Goal: Information Seeking & Learning: Learn about a topic

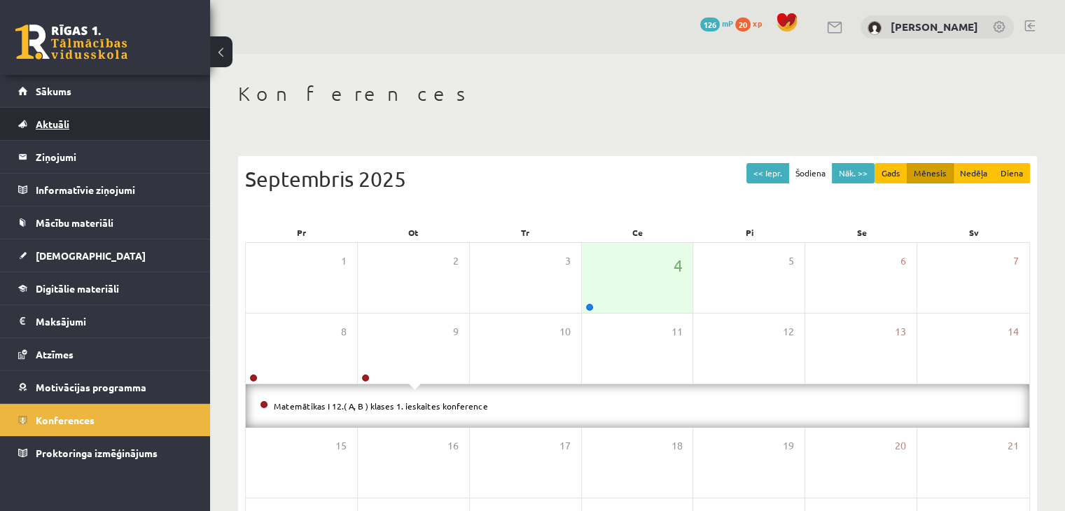
click at [105, 130] on link "Aktuāli" at bounding box center [105, 124] width 174 height 32
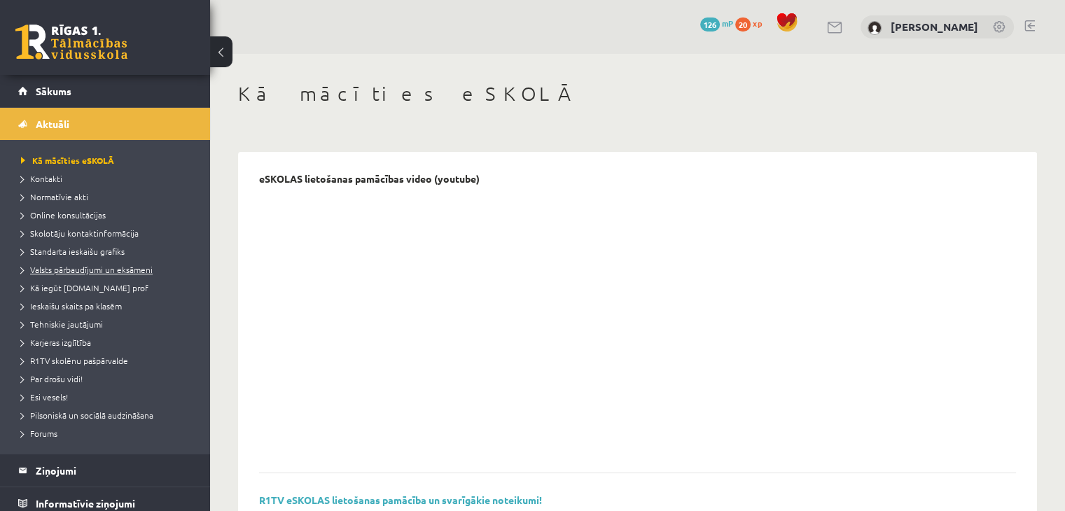
click at [104, 271] on span "Valsts pārbaudījumi un eksāmeni" at bounding box center [87, 269] width 132 height 11
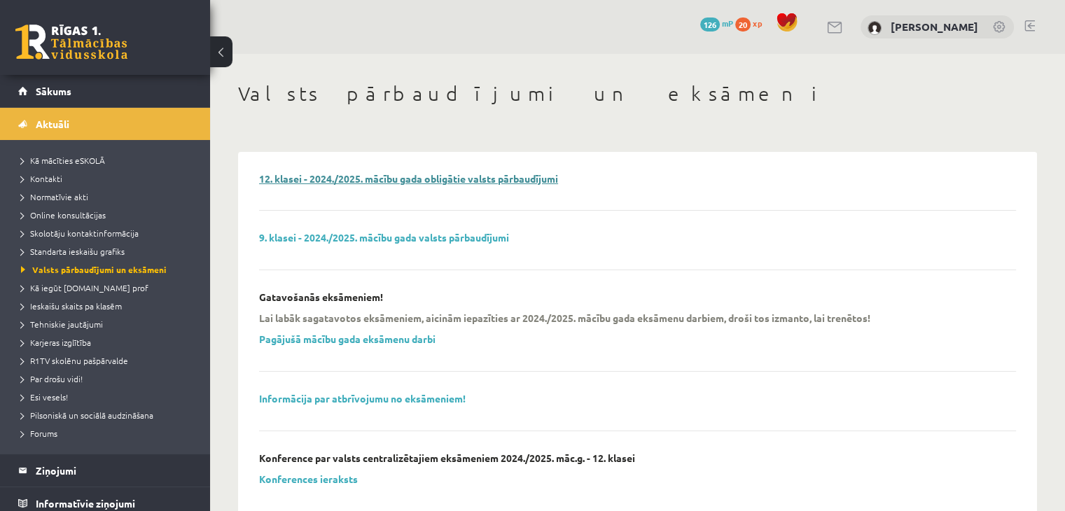
click at [396, 180] on link "12. klasei - 2024./2025. mācību gada obligātie valsts pārbaudījumi" at bounding box center [408, 178] width 299 height 13
click at [72, 192] on span "Normatīvie akti" at bounding box center [54, 196] width 67 height 11
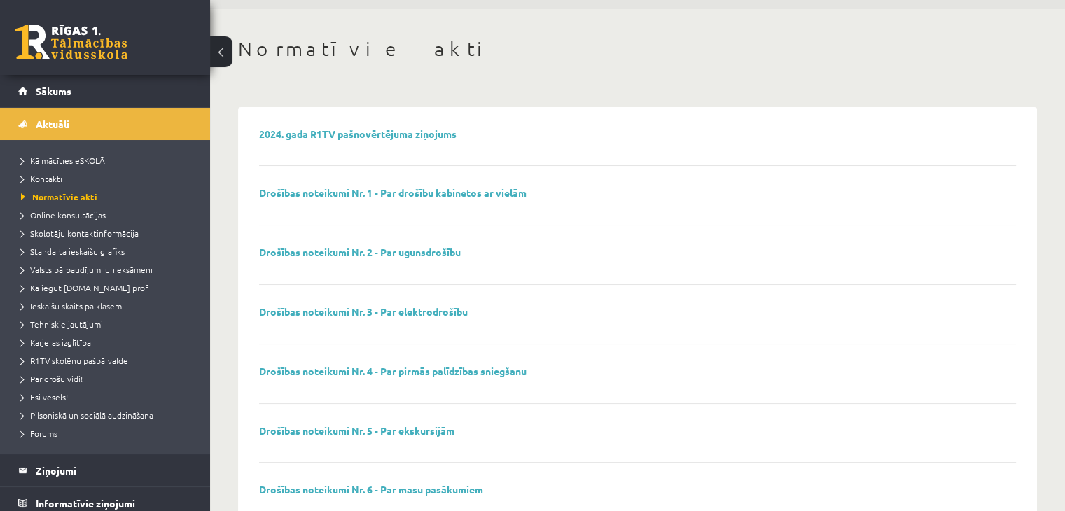
scroll to position [70, 0]
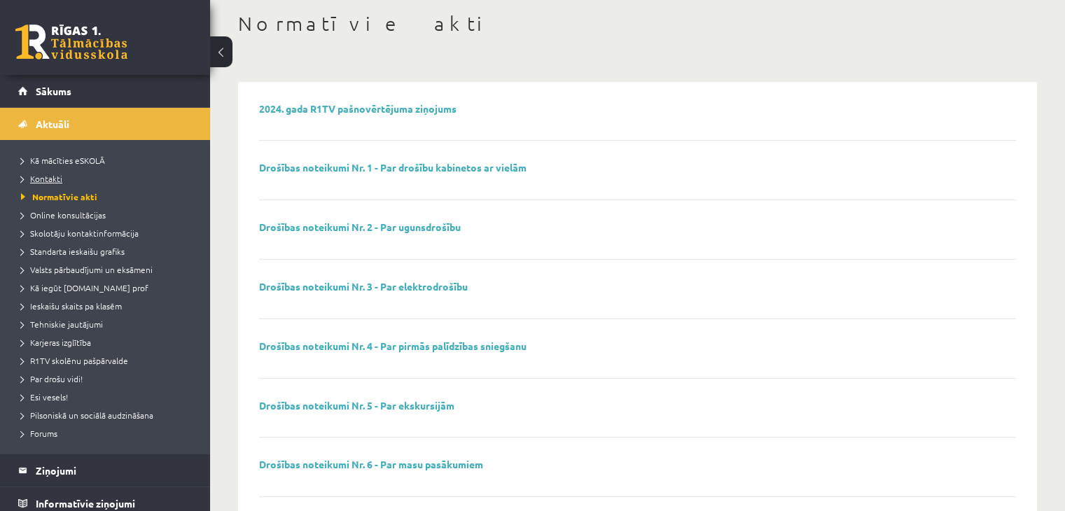
click at [50, 175] on span "Kontakti" at bounding box center [41, 178] width 41 height 11
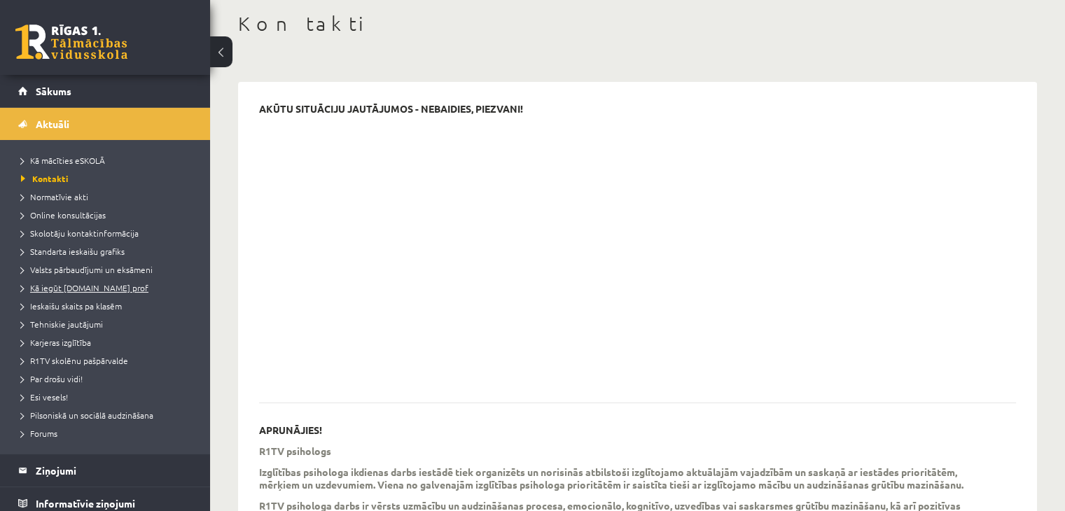
click at [110, 289] on span "Kā iegūt [DOMAIN_NAME] prof" at bounding box center [84, 287] width 127 height 11
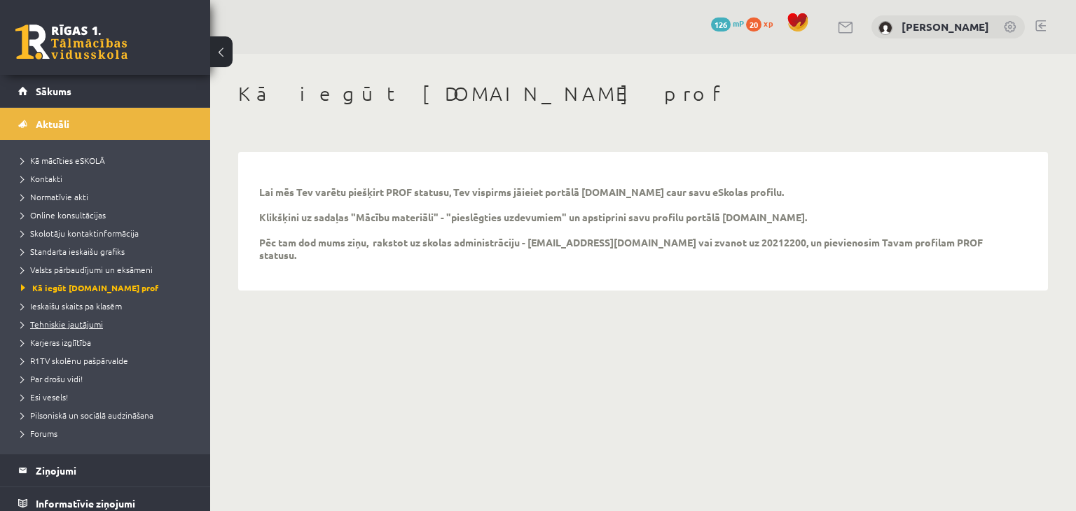
click at [97, 321] on span "Tehniskie jautājumi" at bounding box center [62, 324] width 82 height 11
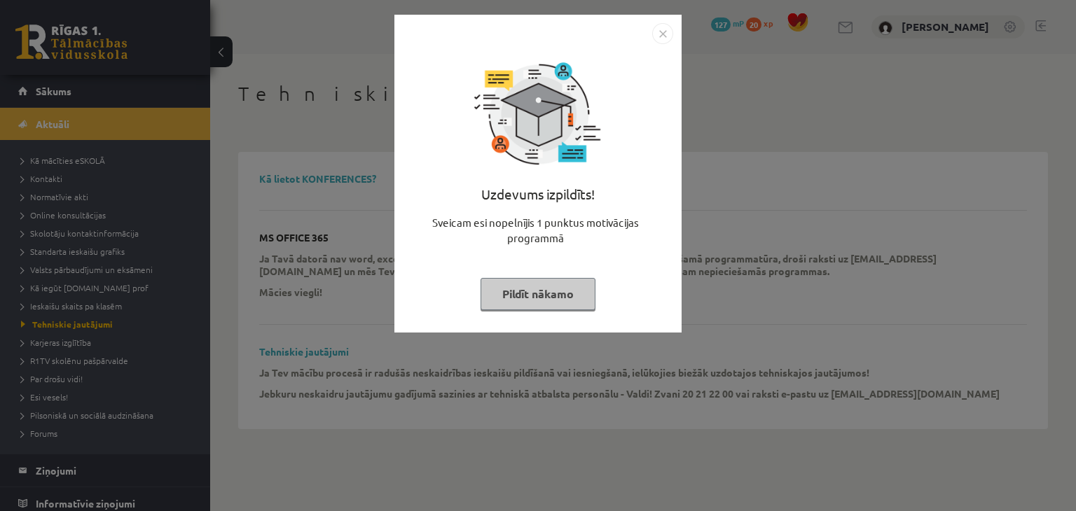
click at [557, 295] on button "Pildīt nākamo" at bounding box center [537, 294] width 115 height 32
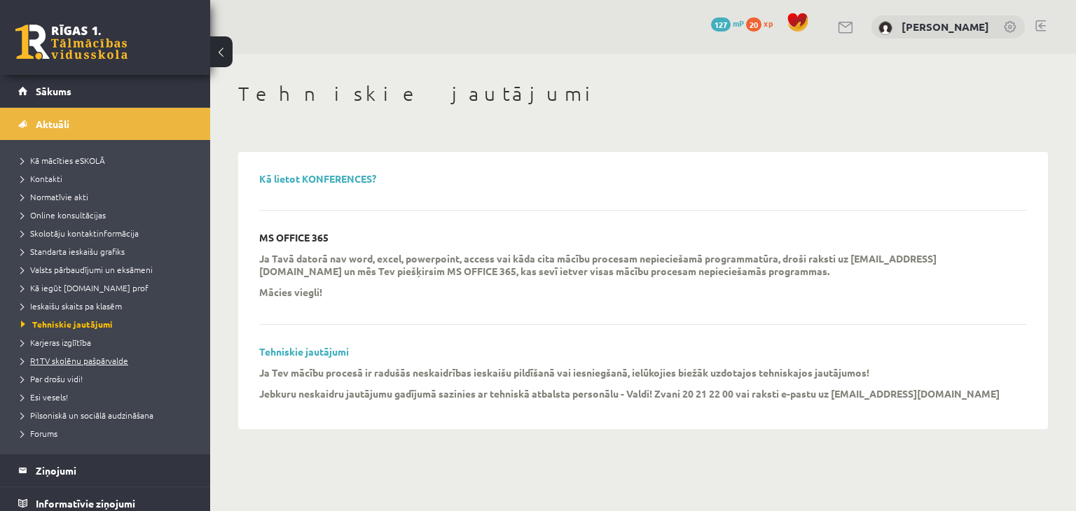
click at [116, 359] on span "R1TV skolēnu pašpārvalde" at bounding box center [74, 360] width 107 height 11
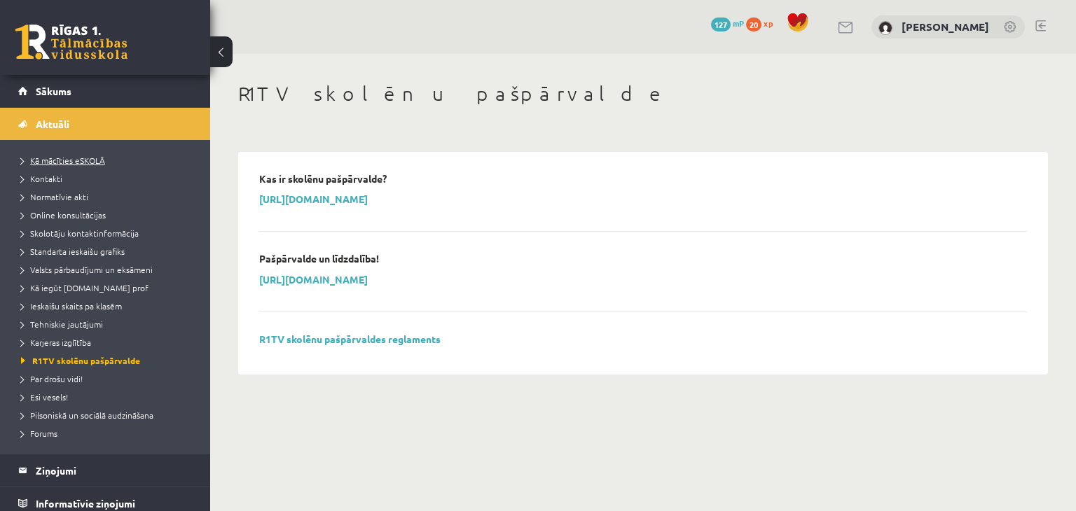
click at [64, 158] on span "Kā mācīties eSKOLĀ" at bounding box center [63, 160] width 84 height 11
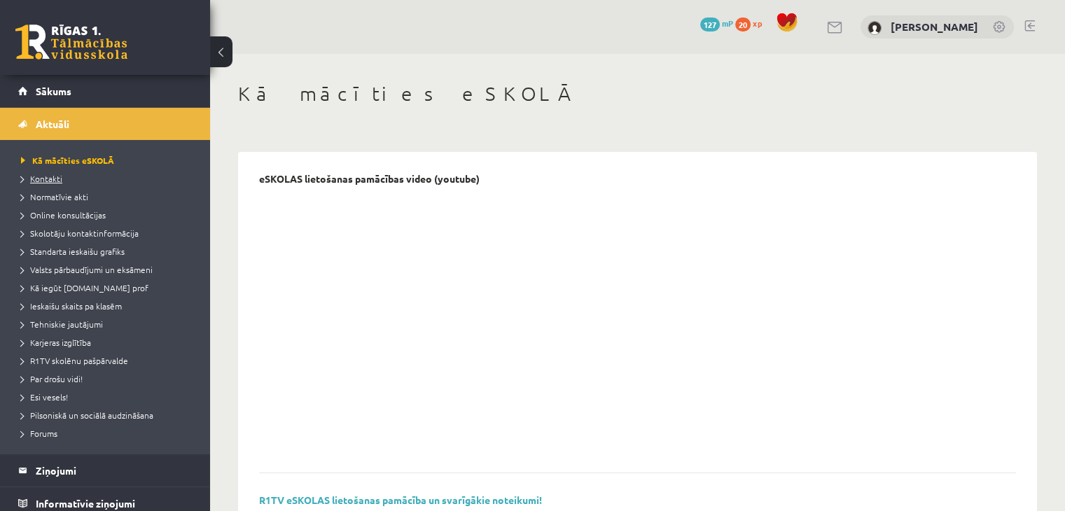
click at [57, 176] on span "Kontakti" at bounding box center [41, 178] width 41 height 11
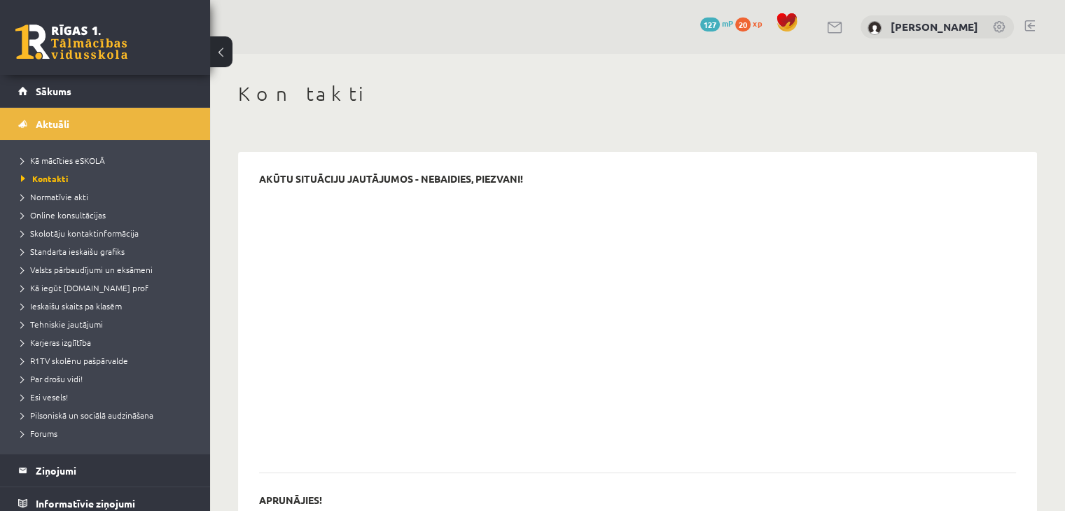
click at [60, 202] on li "Normatīvie akti" at bounding box center [108, 197] width 175 height 18
click at [64, 194] on span "Normatīvie akti" at bounding box center [59, 196] width 76 height 11
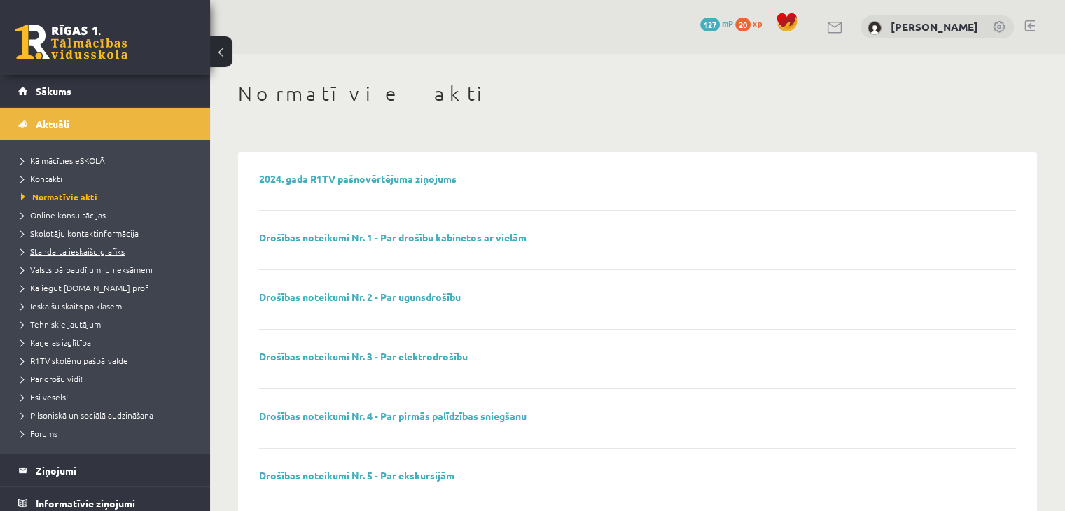
click at [98, 253] on span "Standarta ieskaišu grafiks" at bounding box center [73, 251] width 104 height 11
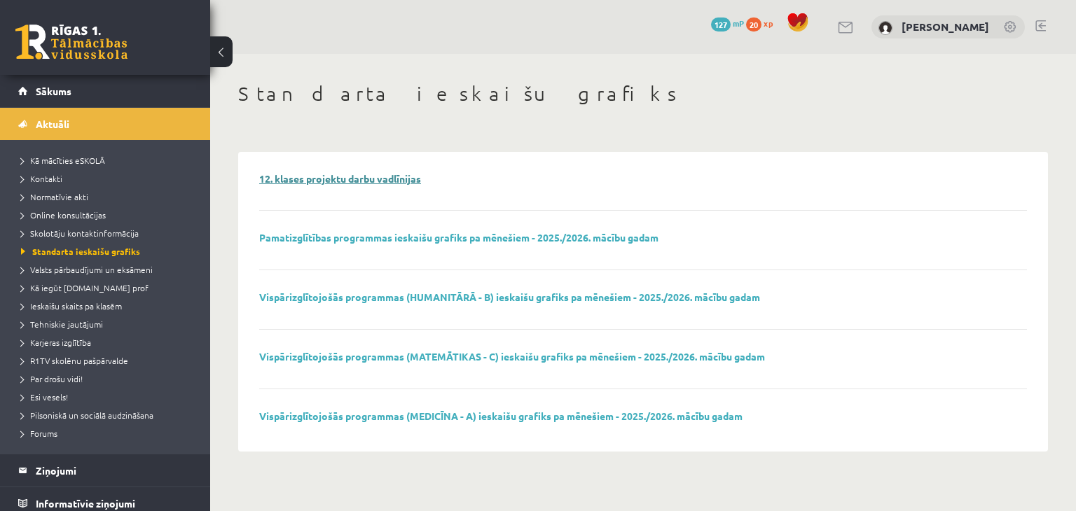
click at [351, 181] on link "12. klases projektu darbu vadlīnijas" at bounding box center [340, 178] width 162 height 13
click at [71, 43] on link at bounding box center [71, 42] width 112 height 35
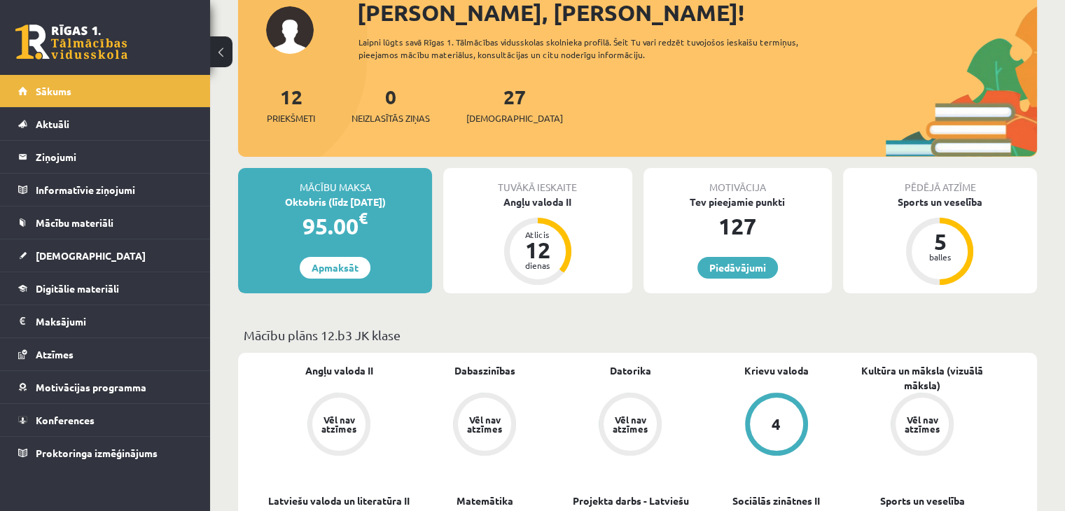
scroll to position [280, 0]
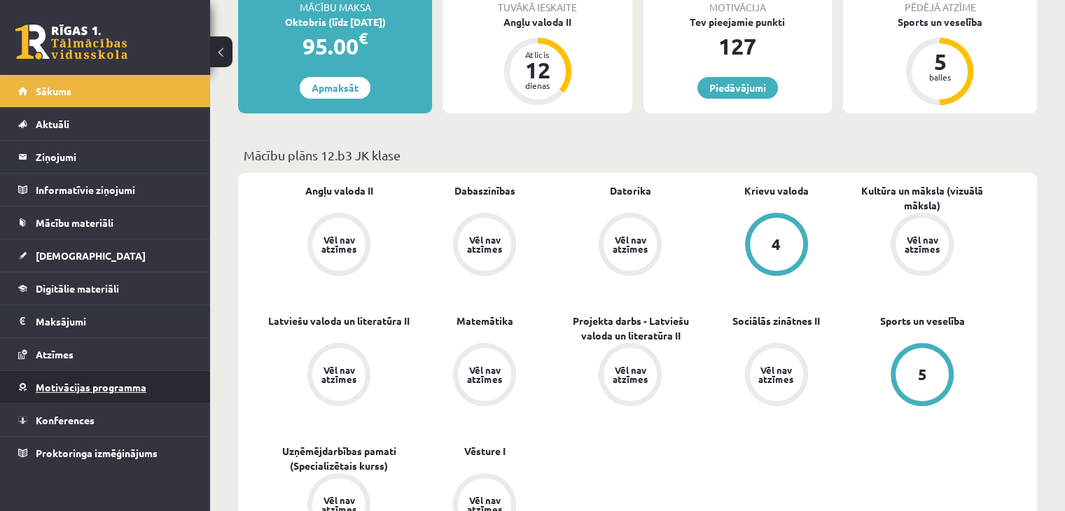
click at [114, 387] on span "Motivācijas programma" at bounding box center [91, 387] width 111 height 13
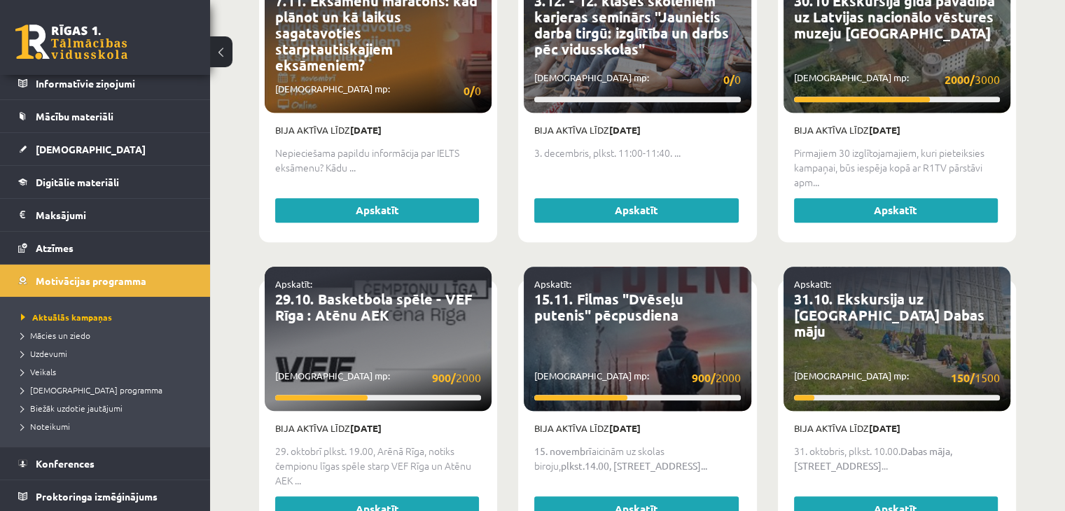
scroll to position [1261, 0]
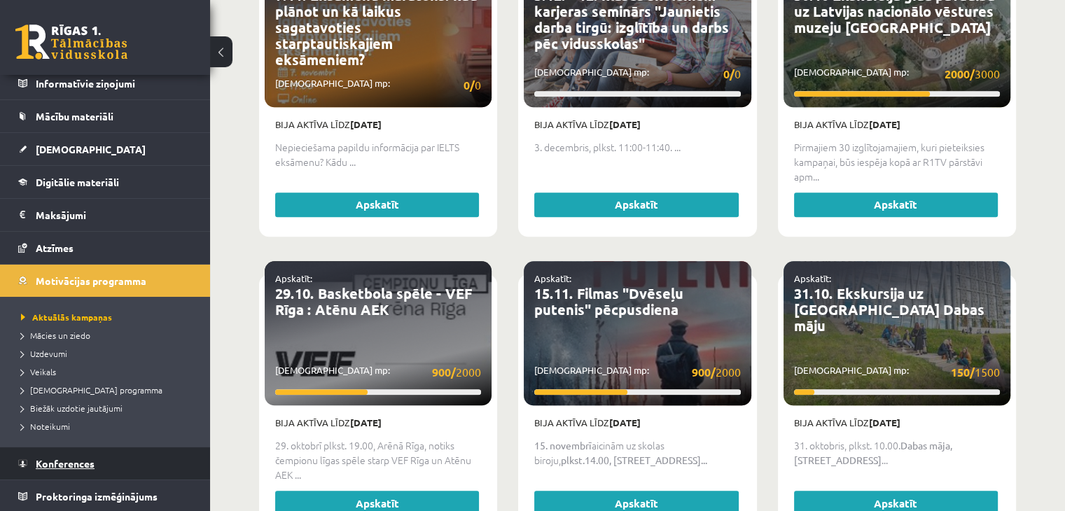
click at [79, 465] on span "Konferences" at bounding box center [65, 463] width 59 height 13
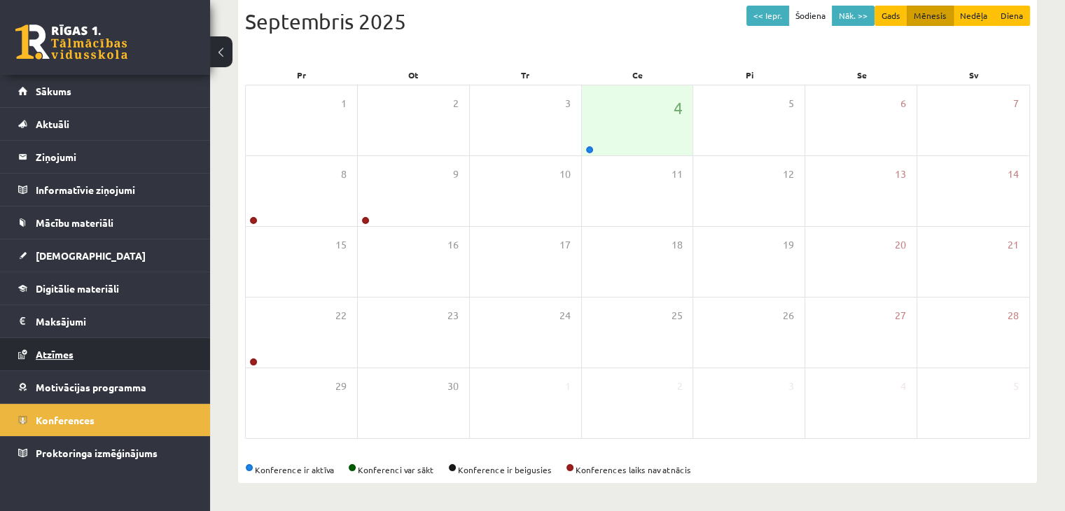
scroll to position [157, 0]
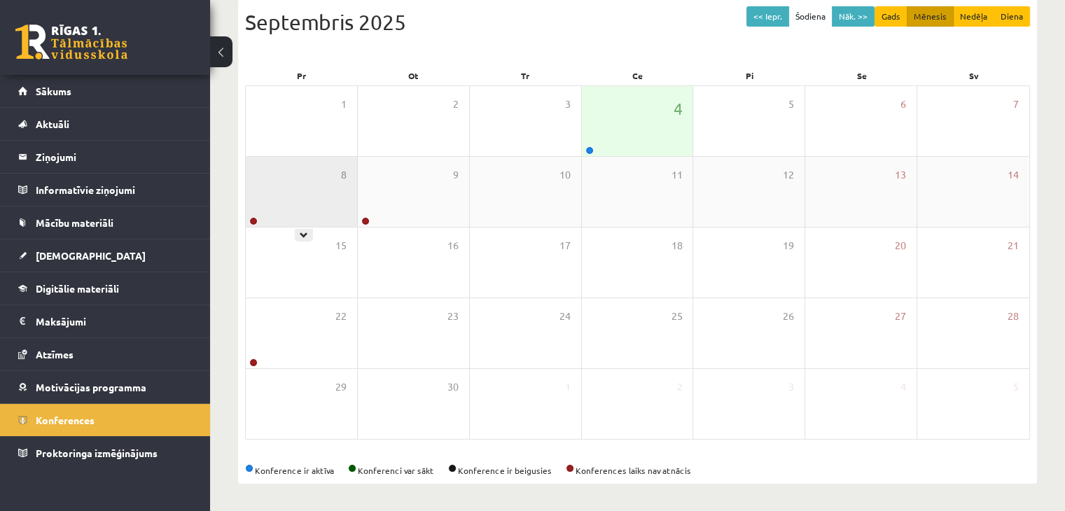
click at [304, 199] on div "8" at bounding box center [301, 192] width 111 height 70
